Goal: Check status: Check status

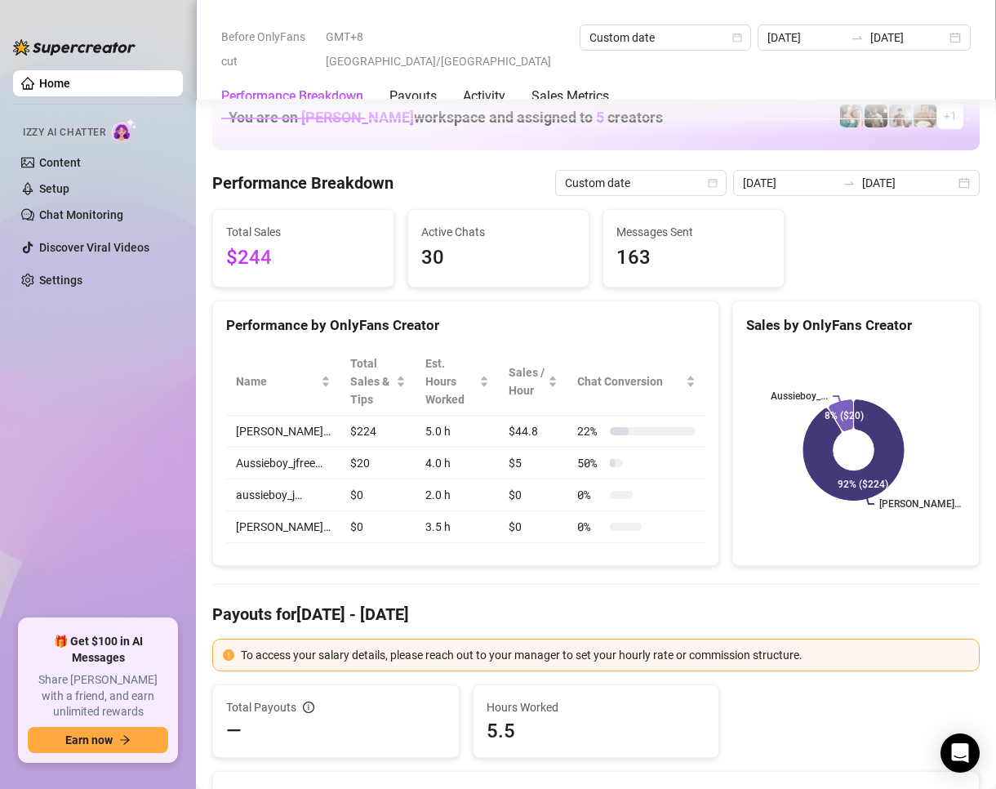
scroll to position [1878, 0]
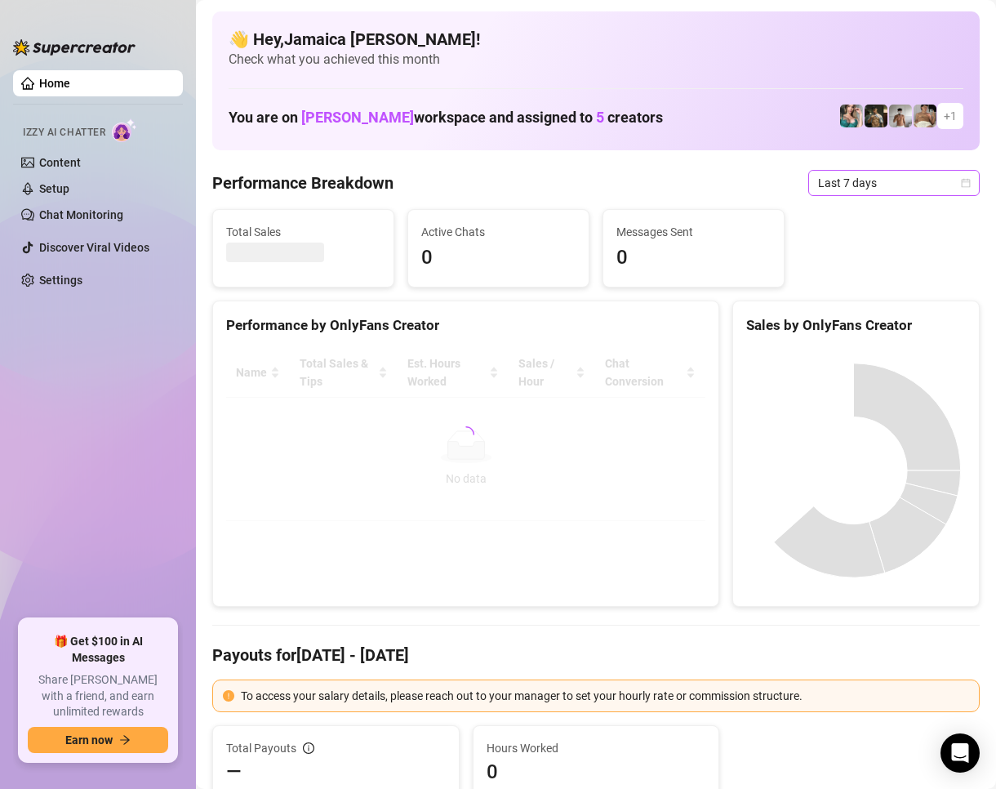
click at [853, 186] on span "Last 7 days" at bounding box center [894, 183] width 152 height 24
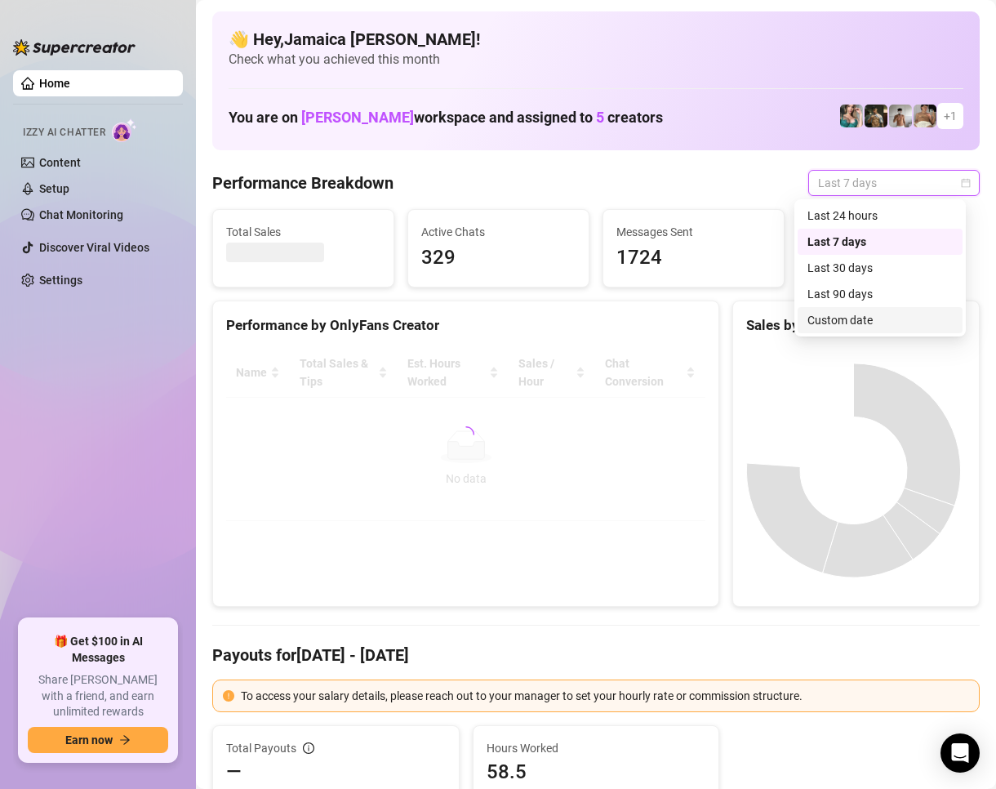
click at [837, 326] on div "Custom date" at bounding box center [880, 320] width 145 height 18
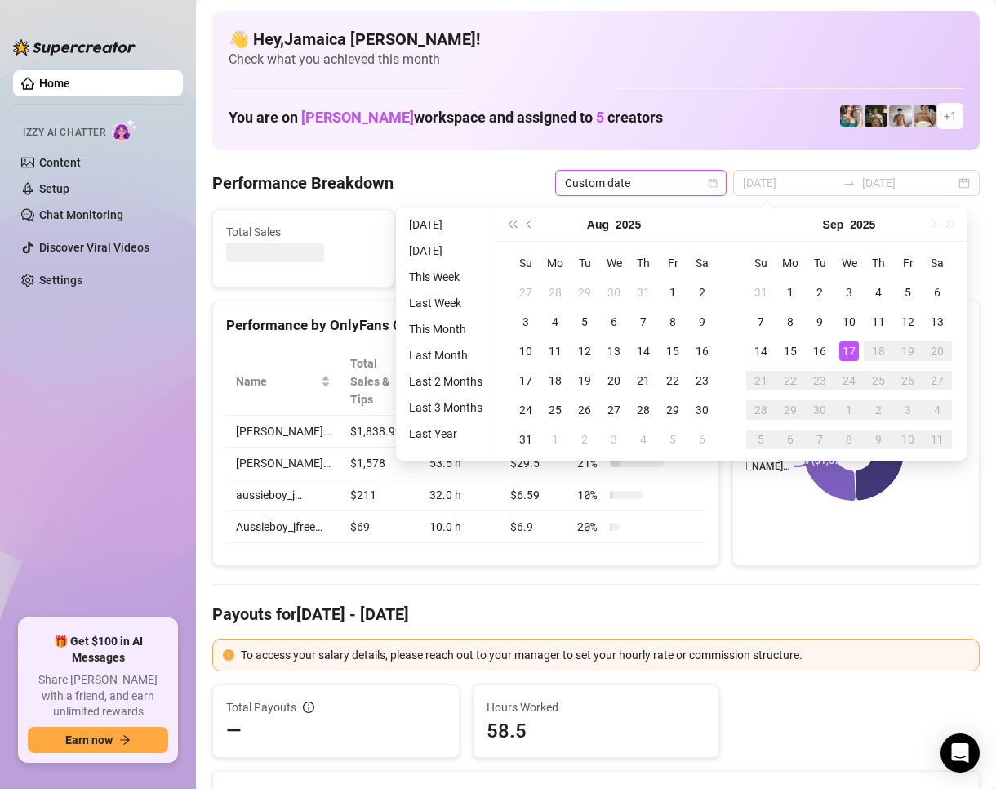
type input "[DATE]"
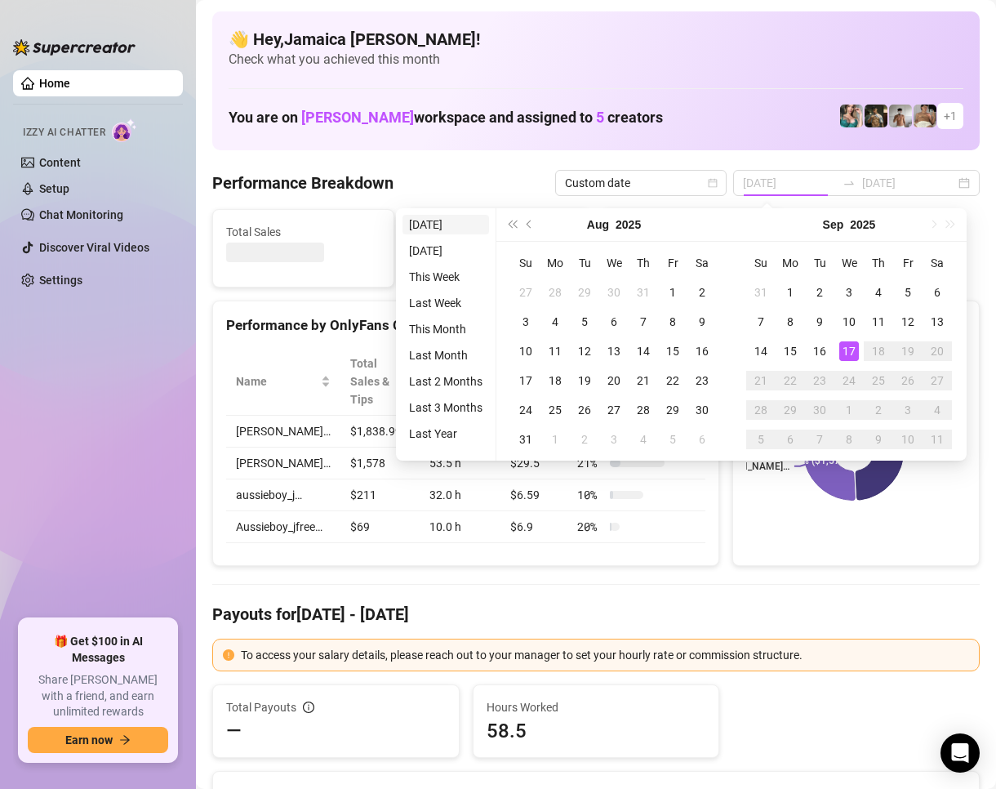
click at [445, 231] on li "[DATE]" at bounding box center [446, 225] width 87 height 20
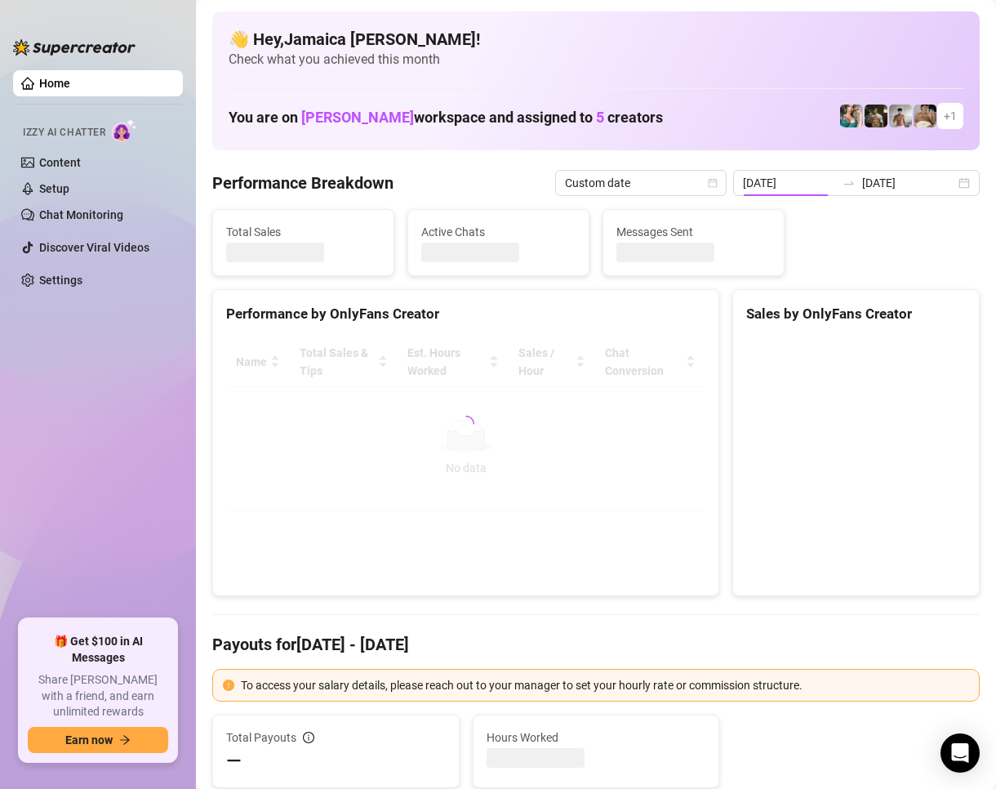
type input "[DATE]"
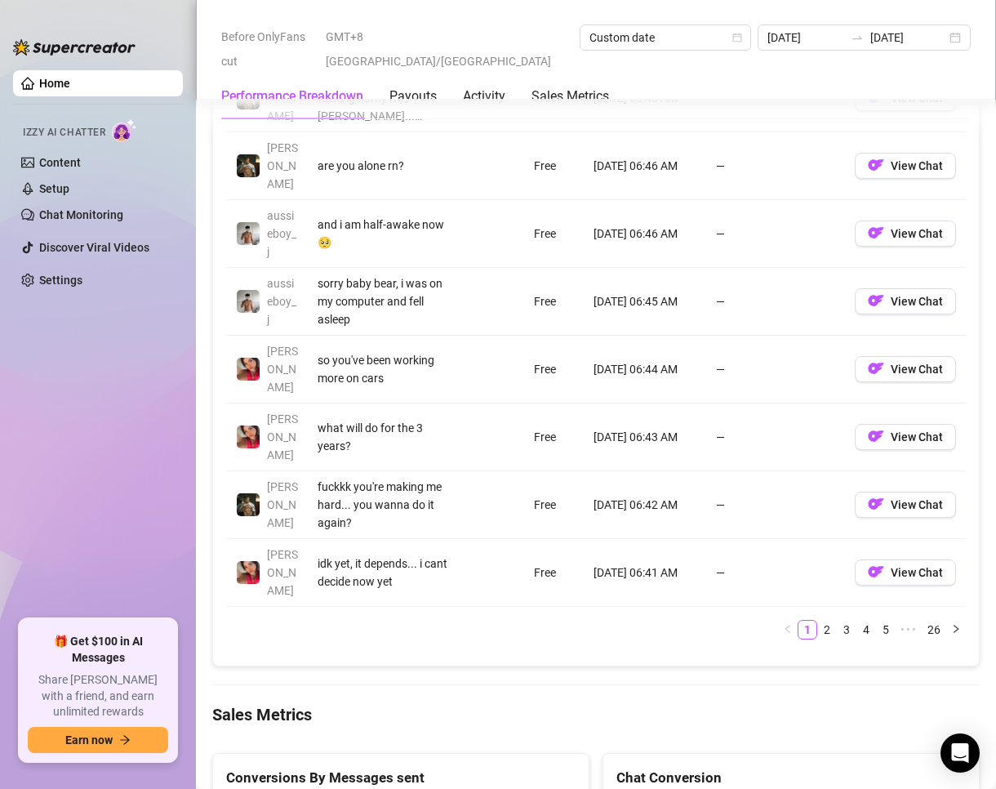
scroll to position [2042, 0]
